Goal: Information Seeking & Learning: Learn about a topic

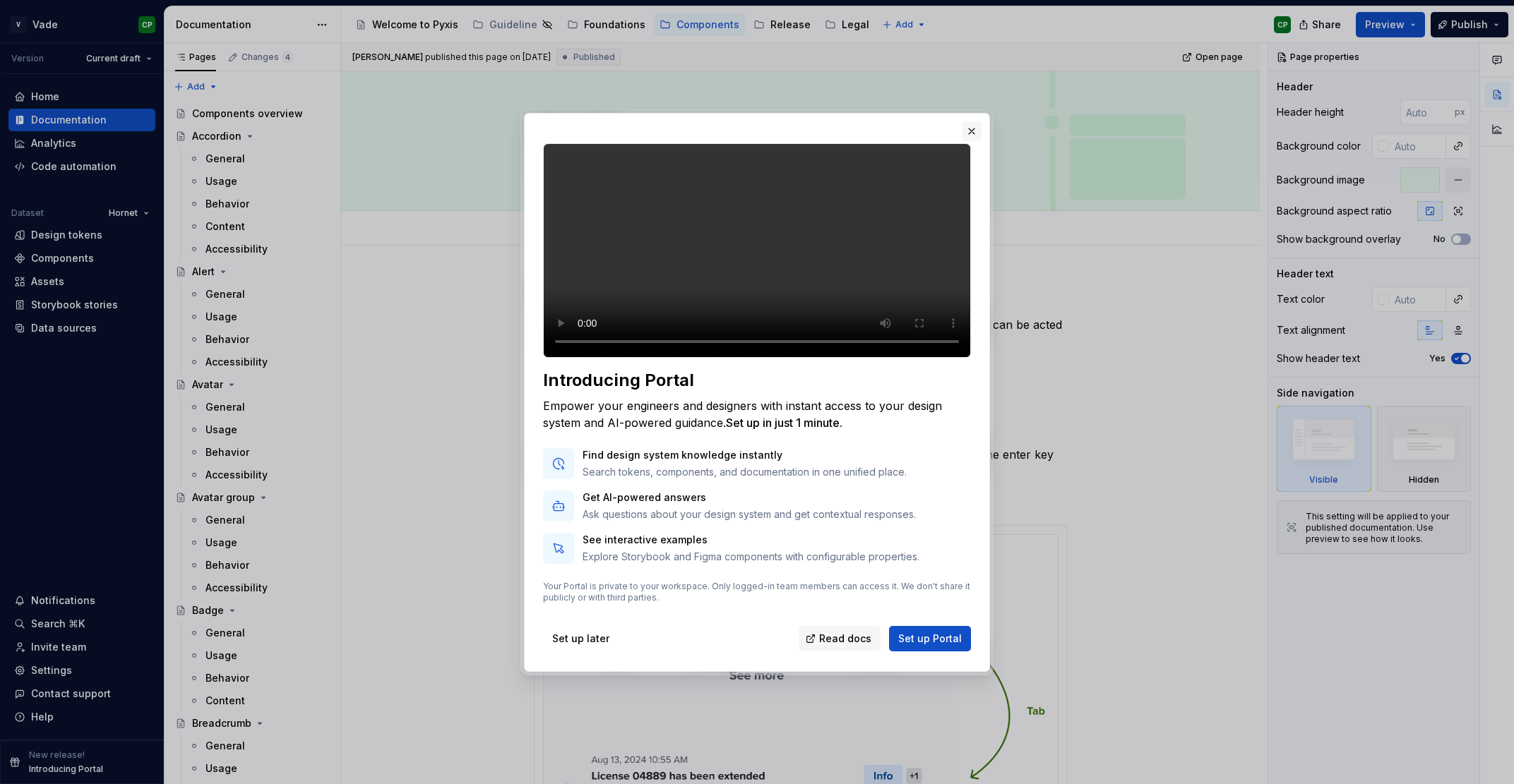
click at [971, 121] on button "button" at bounding box center [971, 131] width 20 height 20
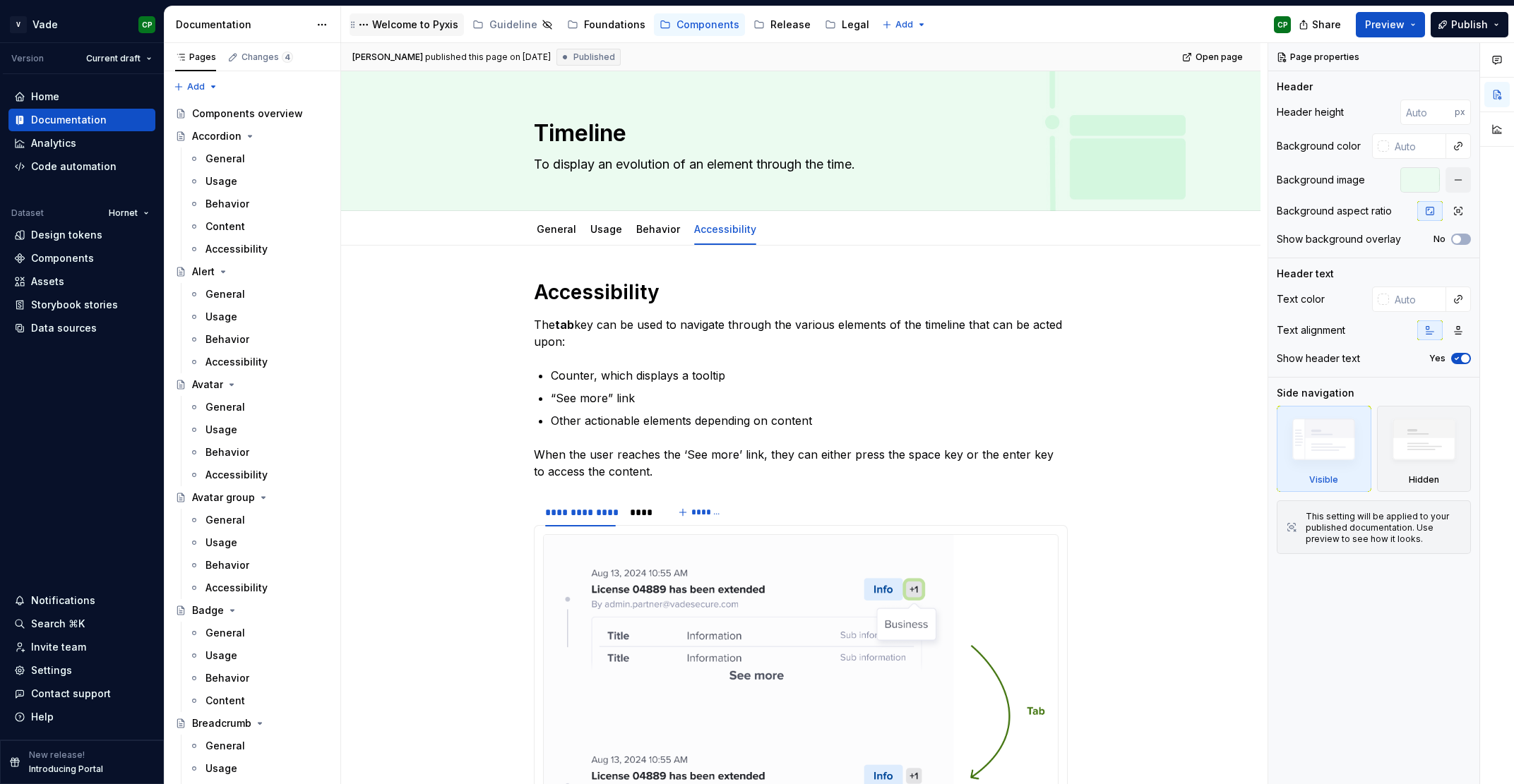
click at [408, 26] on div "Welcome to Pyxis" at bounding box center [414, 25] width 86 height 14
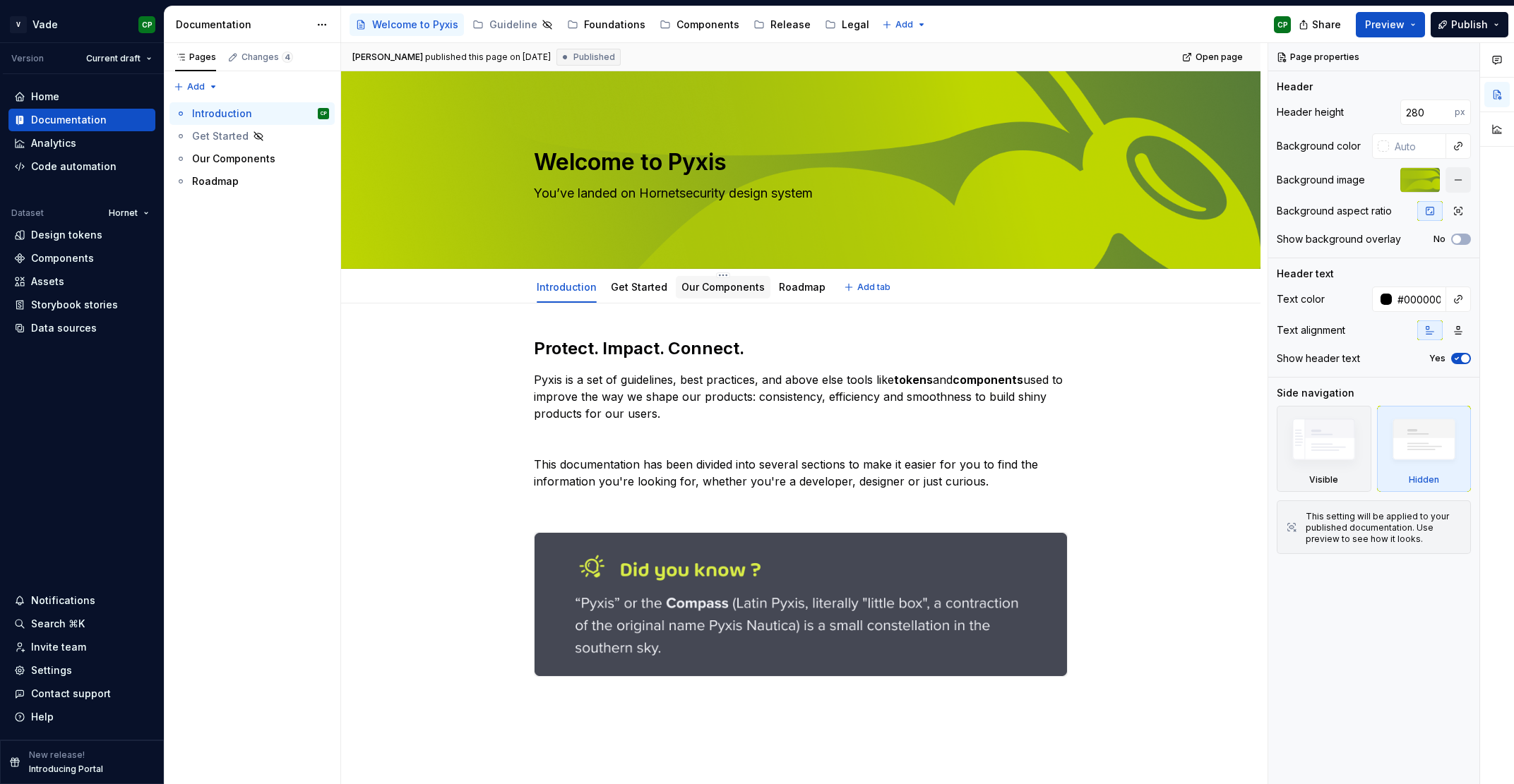
click at [707, 292] on link "Our Components" at bounding box center [723, 287] width 83 height 12
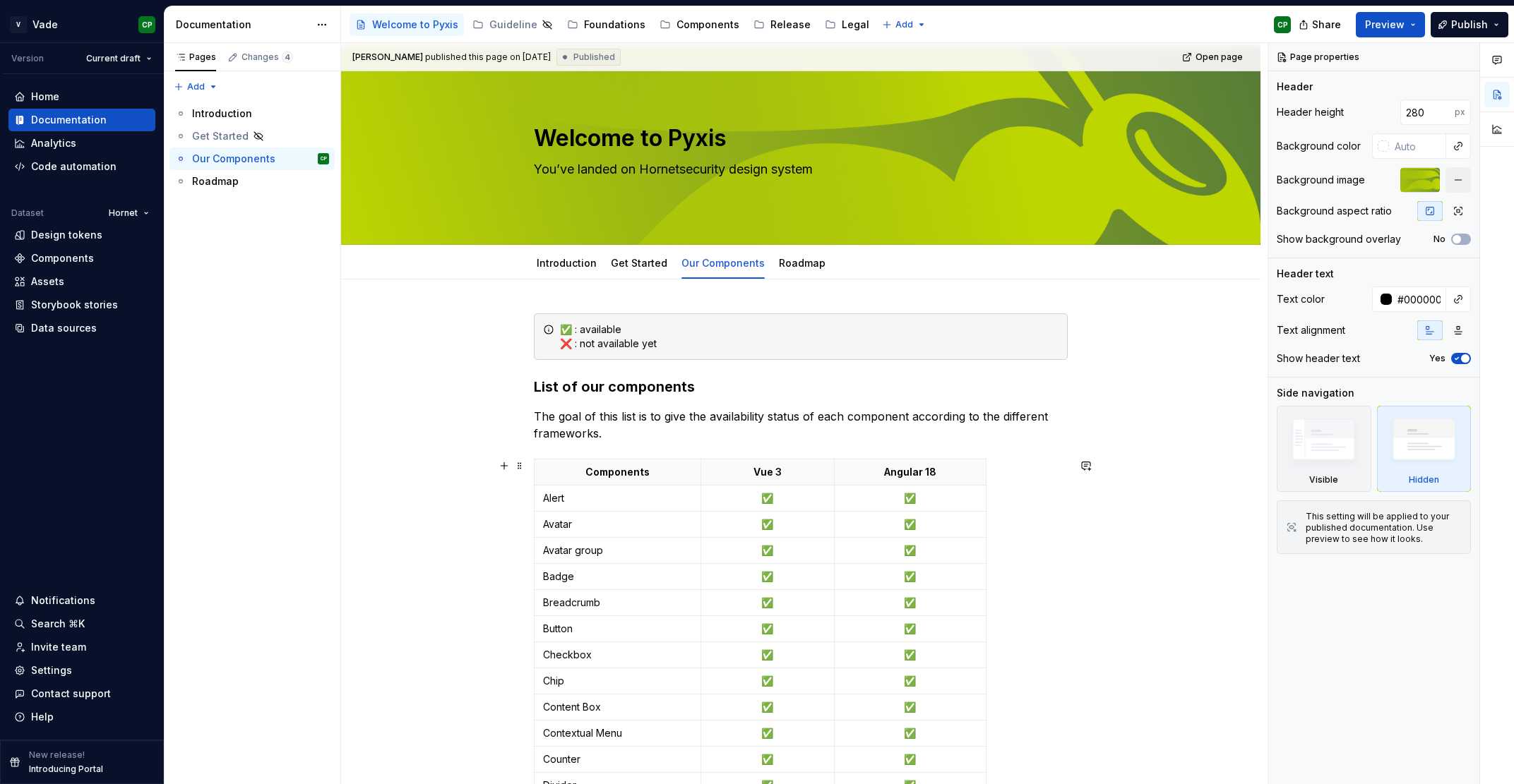
scroll to position [25, 0]
click at [781, 264] on link "Roadmap" at bounding box center [802, 263] width 46 height 12
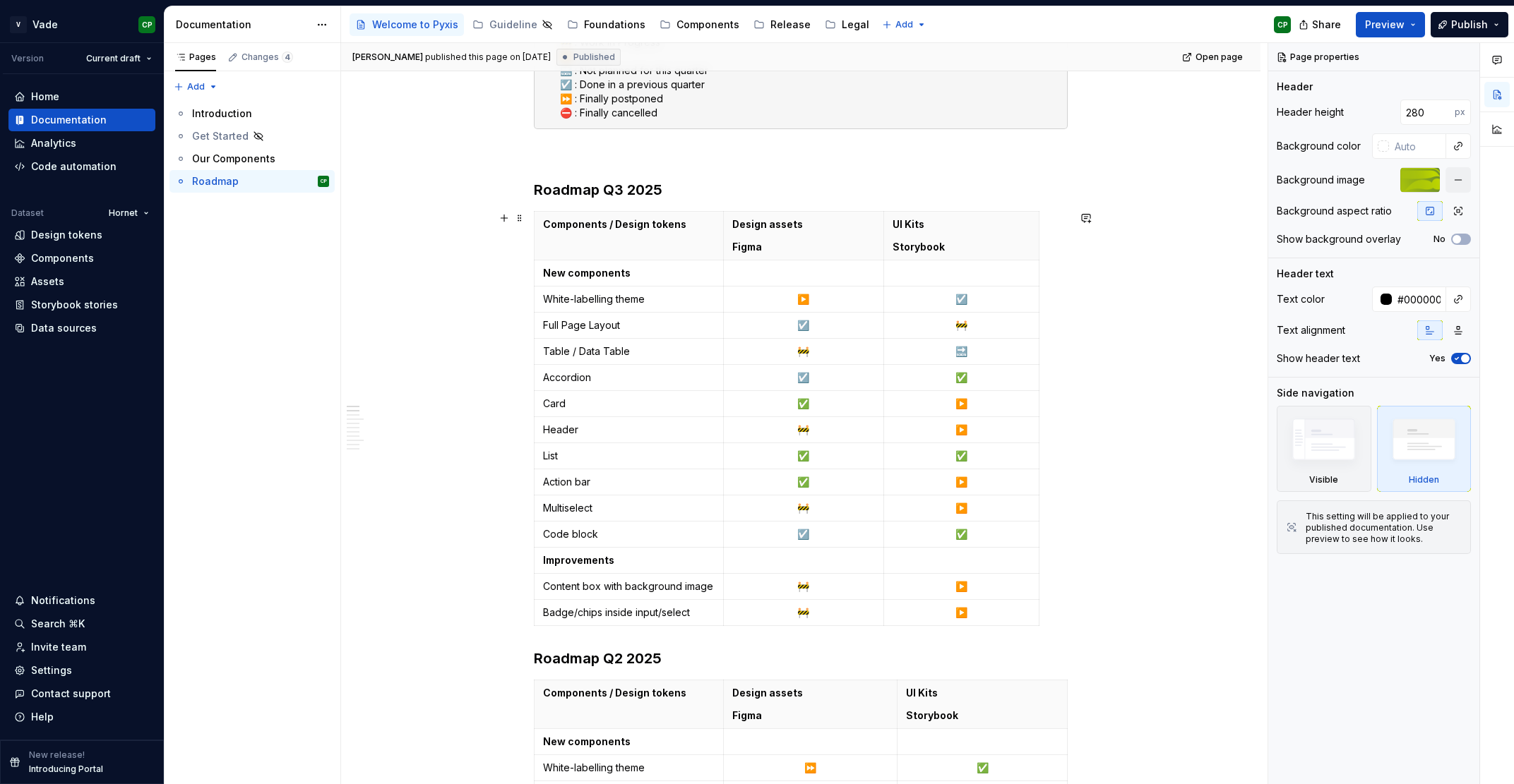
scroll to position [295, 0]
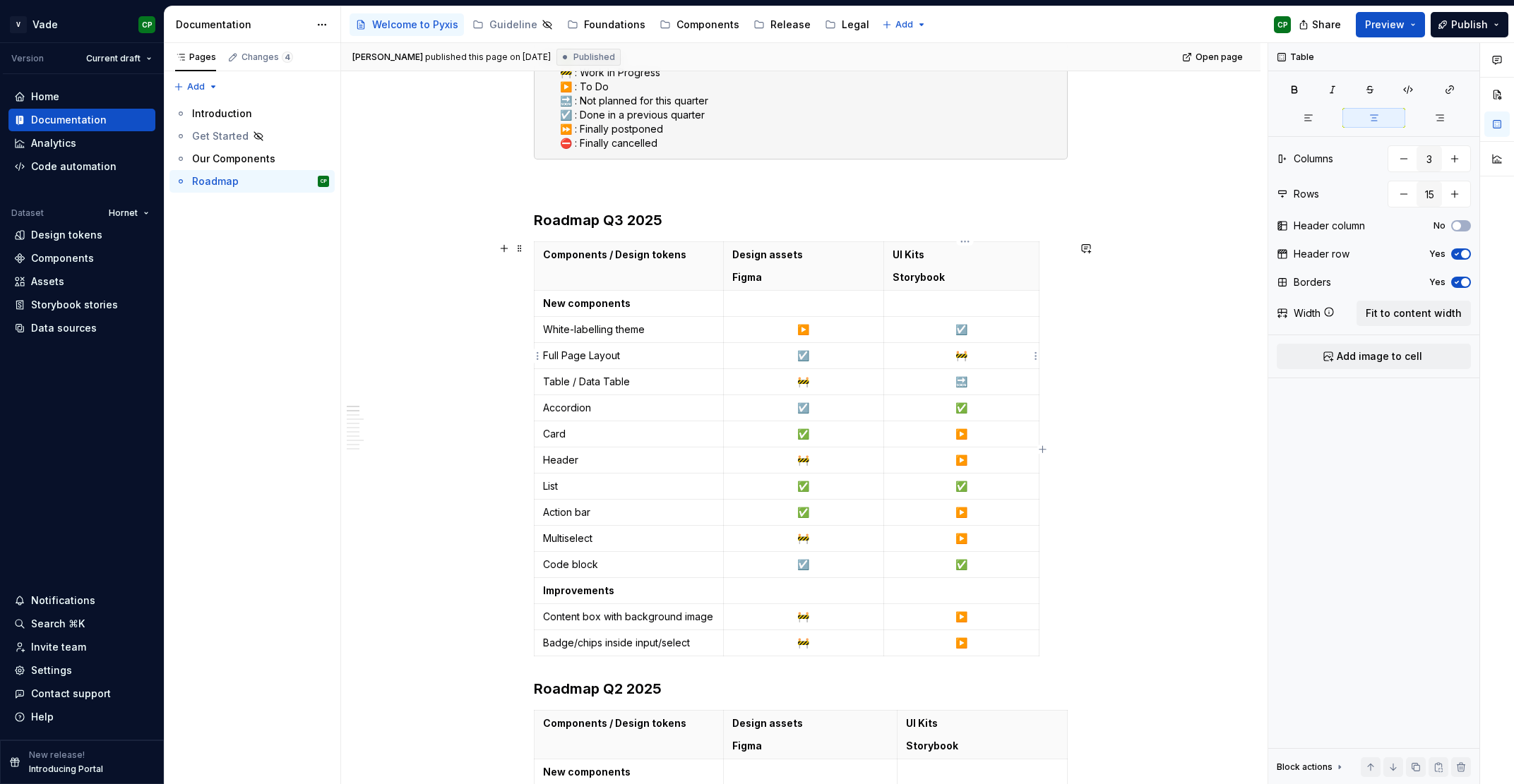
click at [968, 358] on p "🚧" at bounding box center [961, 355] width 138 height 14
click at [839, 468] on td "🚧" at bounding box center [804, 460] width 161 height 26
click at [822, 536] on p "🚧" at bounding box center [803, 538] width 143 height 14
click at [968, 356] on p "🚧" at bounding box center [961, 355] width 138 height 14
click at [970, 462] on p "▶️" at bounding box center [961, 460] width 138 height 14
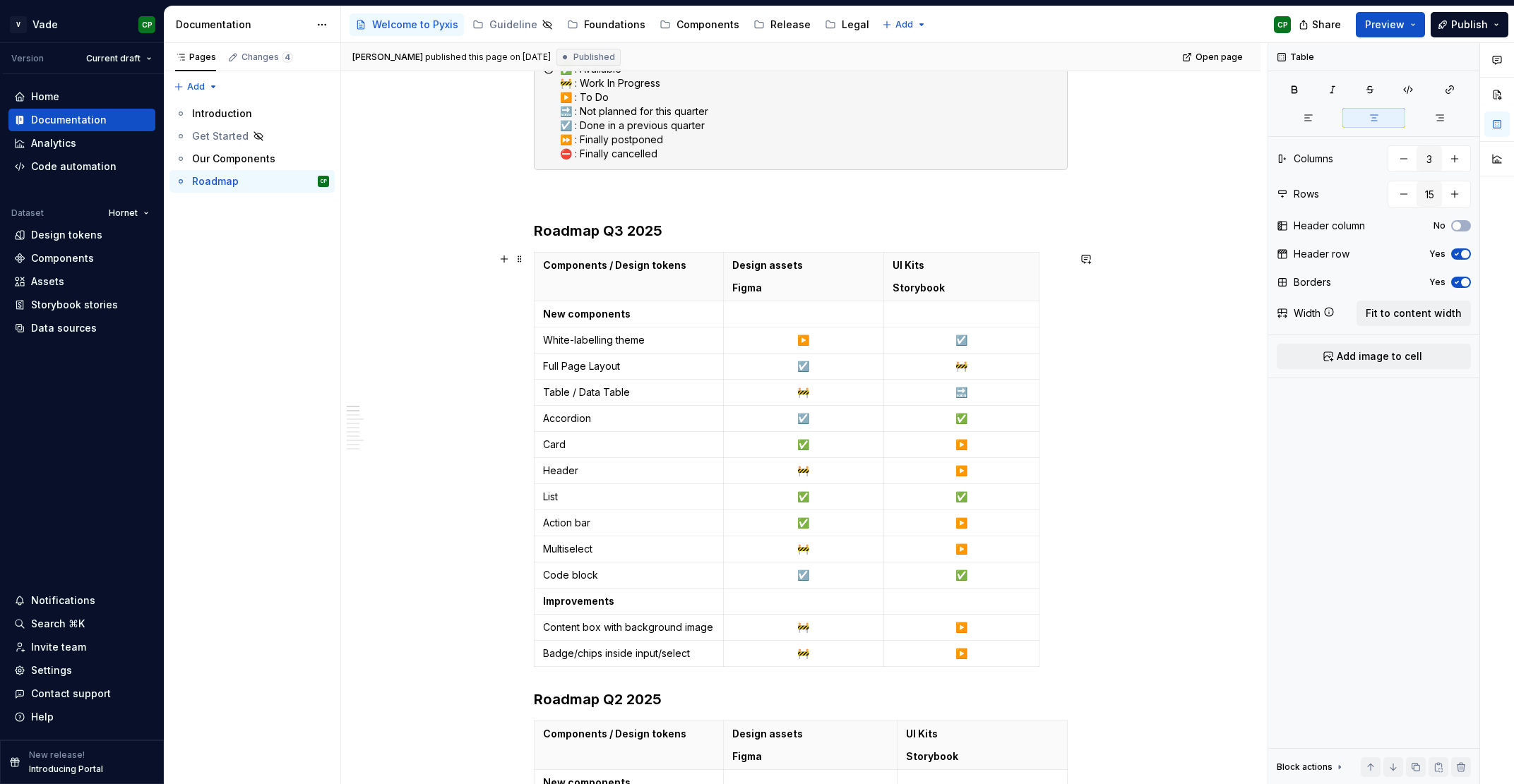
scroll to position [292, 0]
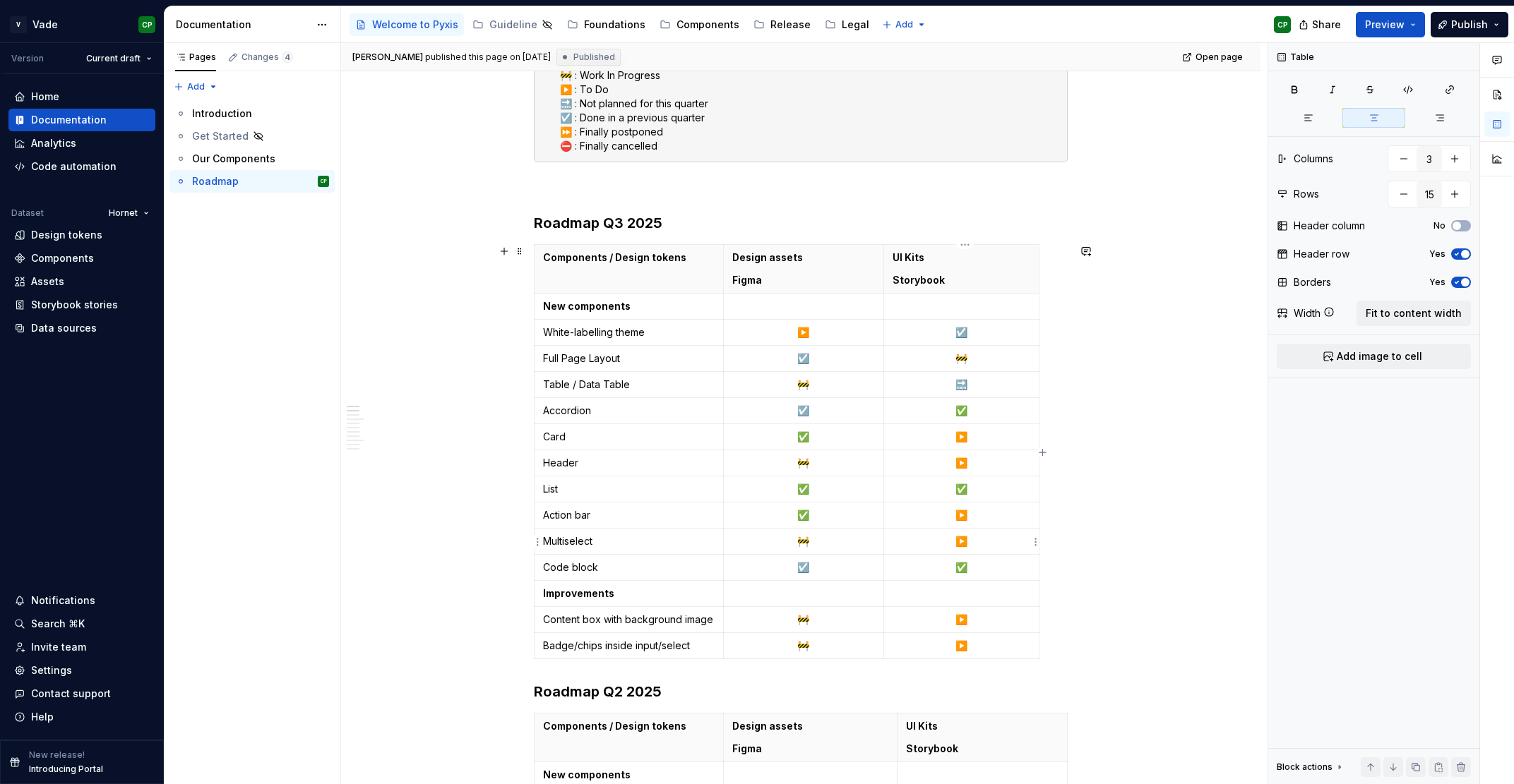
click at [948, 548] on p "▶️" at bounding box center [961, 541] width 138 height 14
click at [955, 531] on td "▶️" at bounding box center [961, 541] width 155 height 26
click at [955, 512] on p "▶️" at bounding box center [961, 515] width 138 height 14
click at [1018, 512] on p "▶️" at bounding box center [961, 515] width 138 height 14
click at [1000, 535] on td "▶️" at bounding box center [961, 541] width 155 height 26
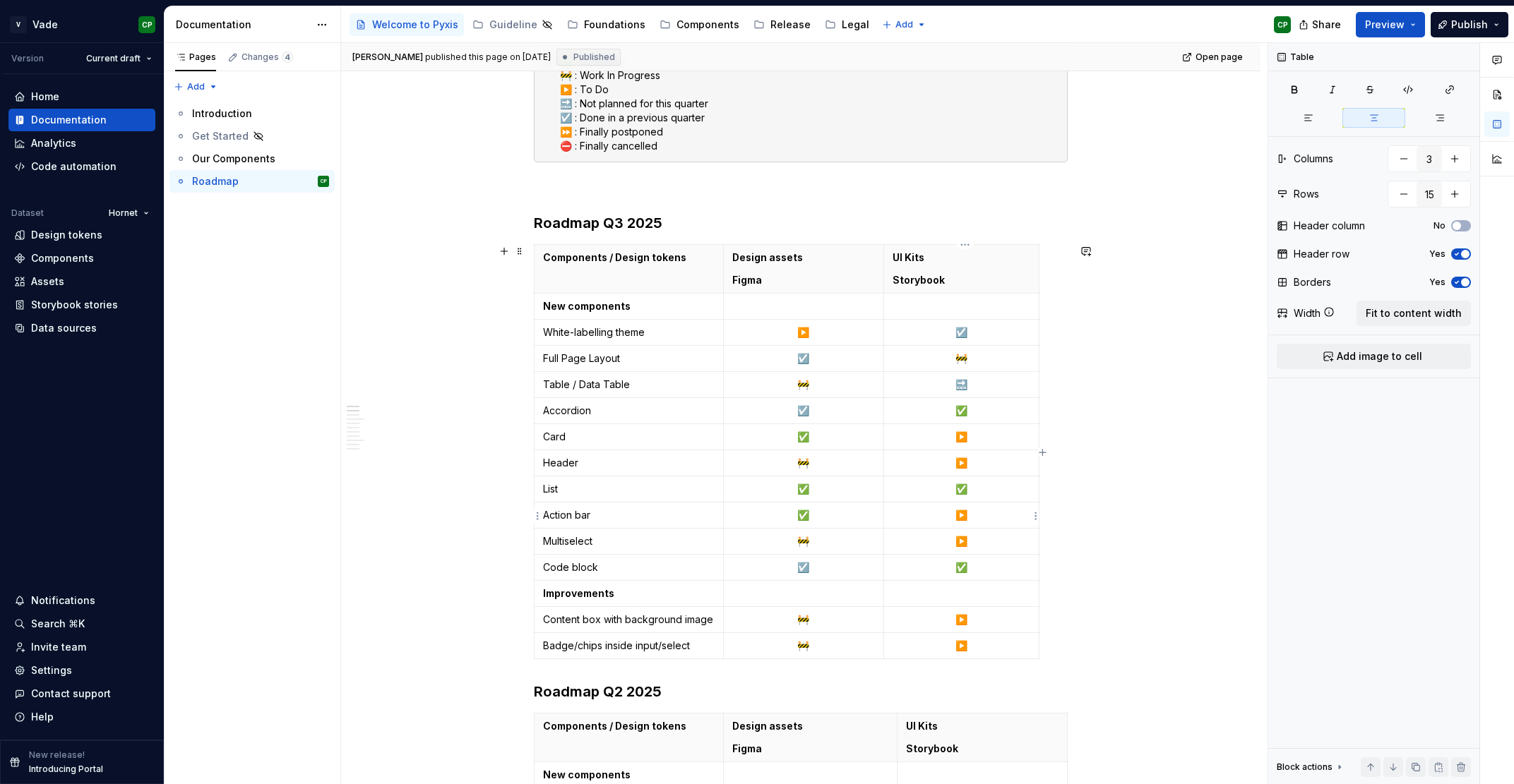
click at [994, 515] on p "▶️" at bounding box center [961, 515] width 138 height 14
click at [982, 559] on td "✅" at bounding box center [961, 568] width 155 height 26
click at [982, 543] on p "▶️" at bounding box center [961, 541] width 138 height 14
click at [989, 433] on p "▶️" at bounding box center [961, 436] width 138 height 14
click at [989, 458] on p "▶️" at bounding box center [961, 463] width 138 height 14
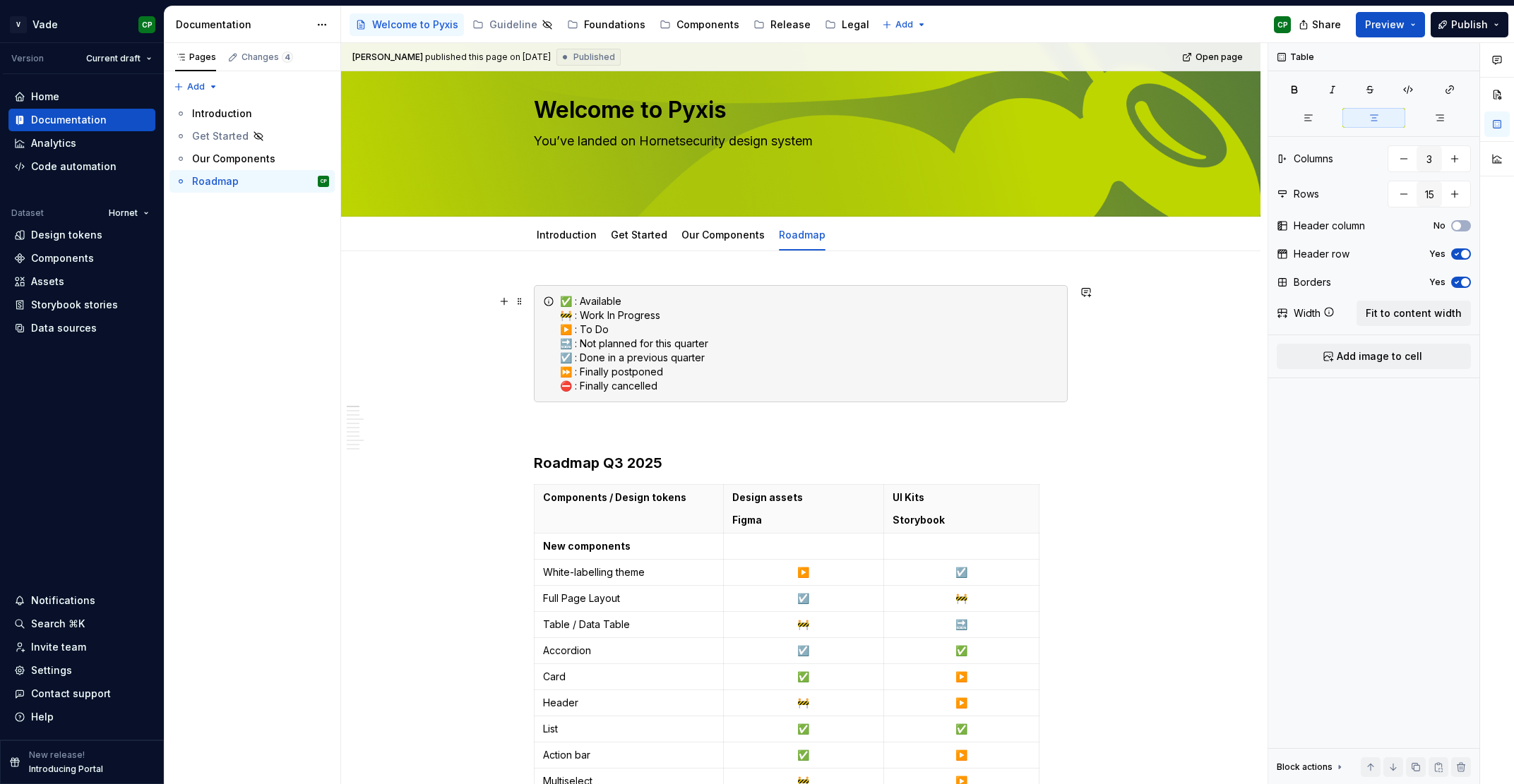
scroll to position [0, 0]
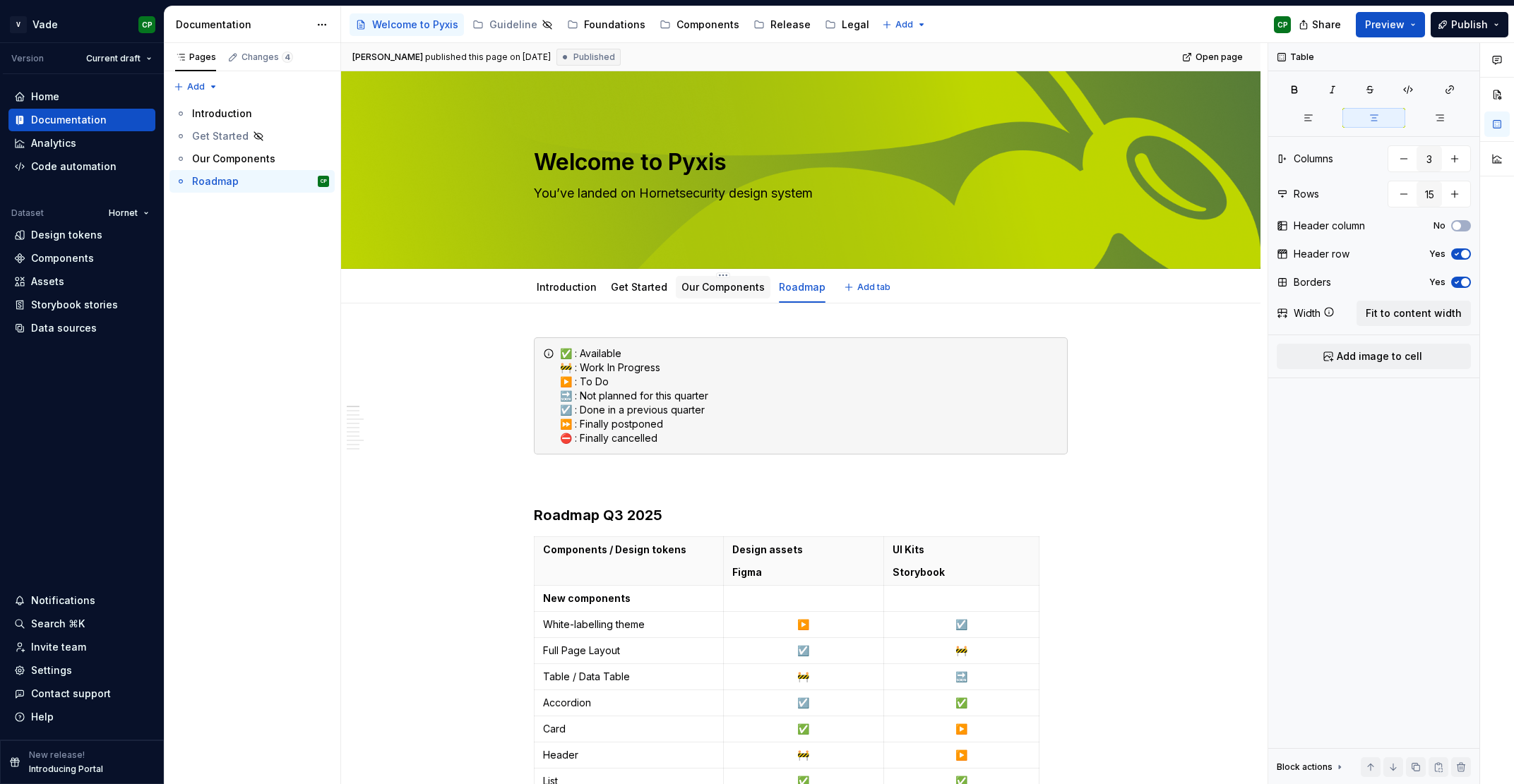
click at [679, 292] on div "Our Components" at bounding box center [723, 287] width 94 height 22
click at [541, 290] on link "Introduction" at bounding box center [566, 287] width 60 height 12
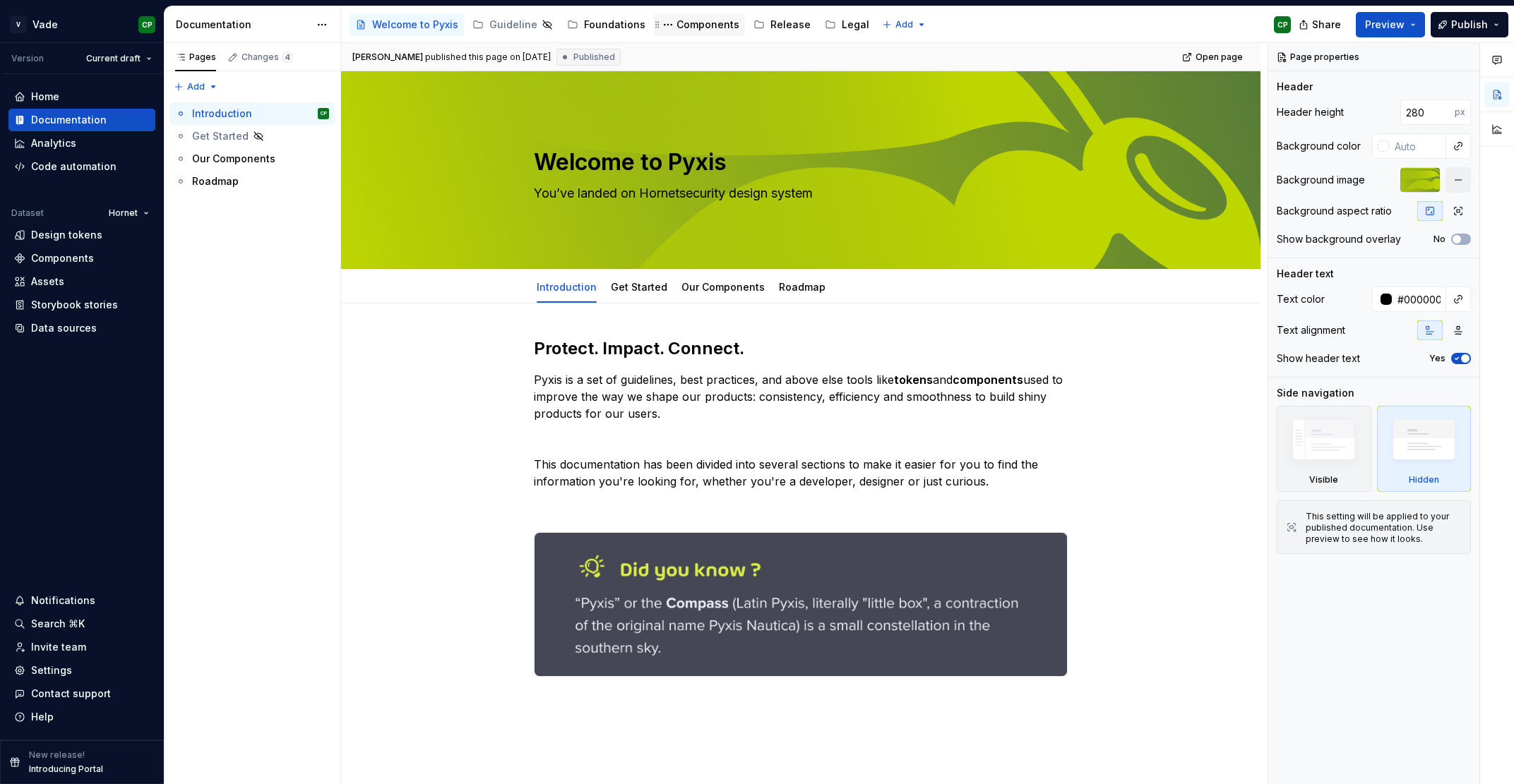
type textarea "*"
